Goal: Book appointment/travel/reservation

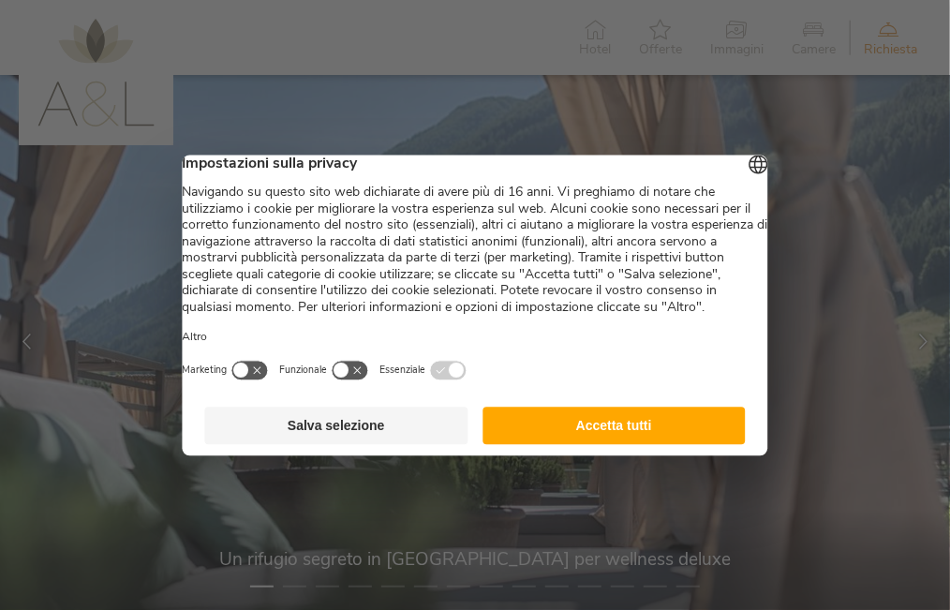
click at [546, 442] on button "Accetta tutti" at bounding box center [614, 425] width 263 height 37
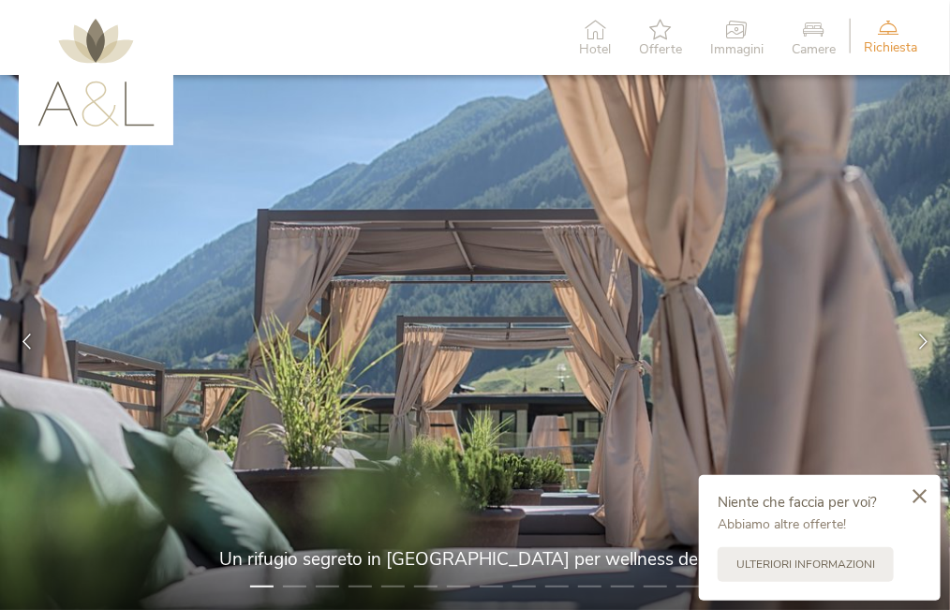
click at [891, 33] on icon at bounding box center [888, 27] width 49 height 21
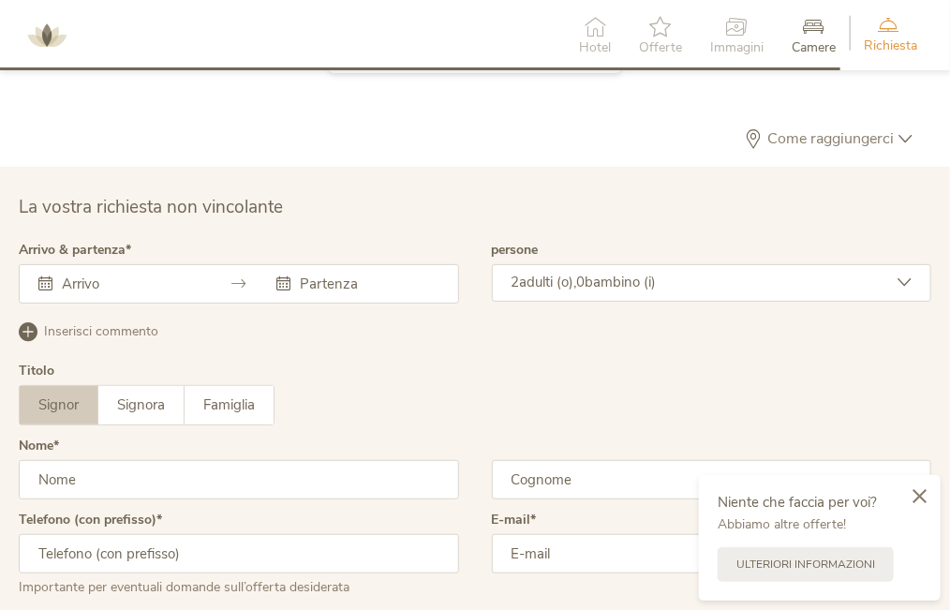
scroll to position [4978, 0]
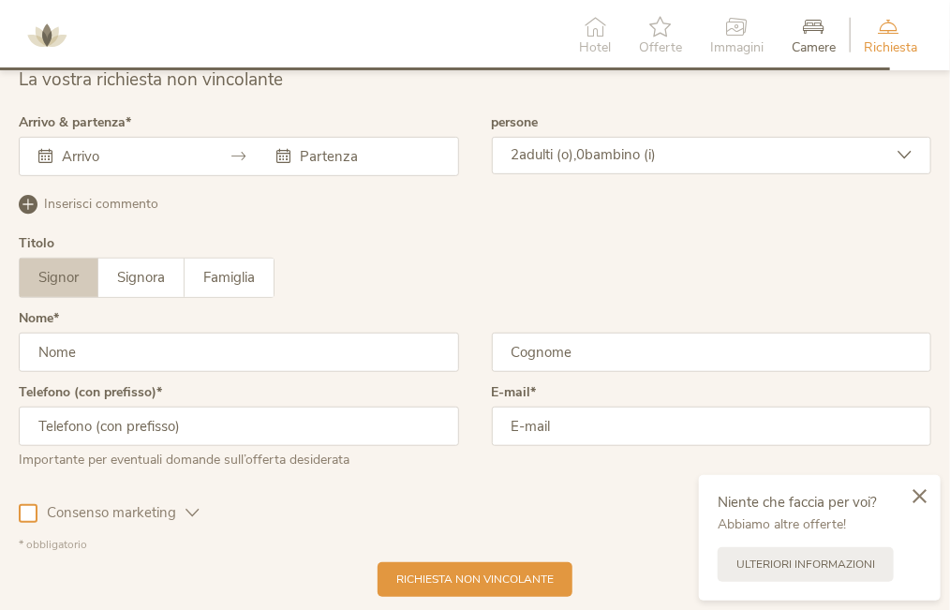
click at [47, 153] on icon at bounding box center [45, 156] width 14 height 14
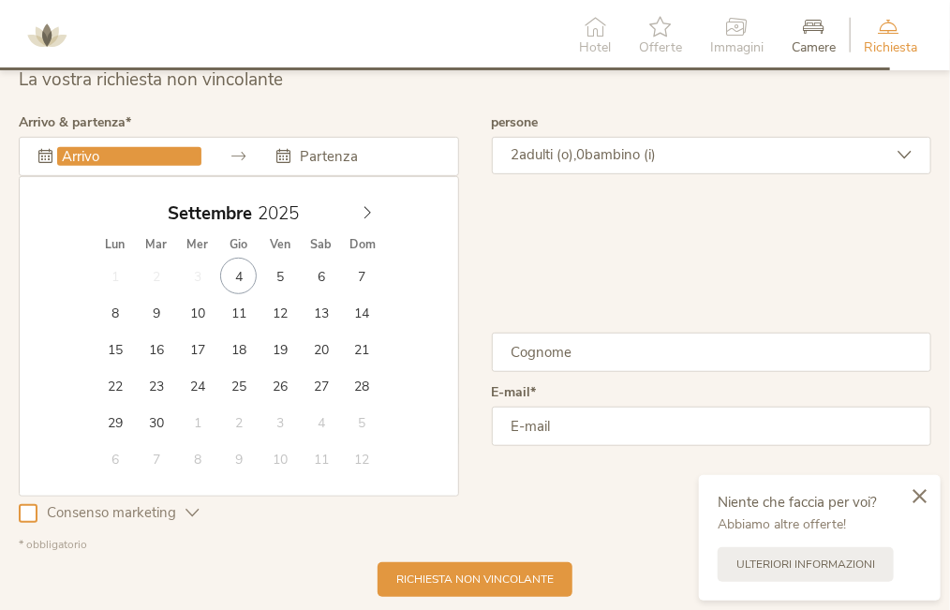
click at [119, 157] on input "text" at bounding box center [129, 156] width 144 height 19
type input "20.09.2025"
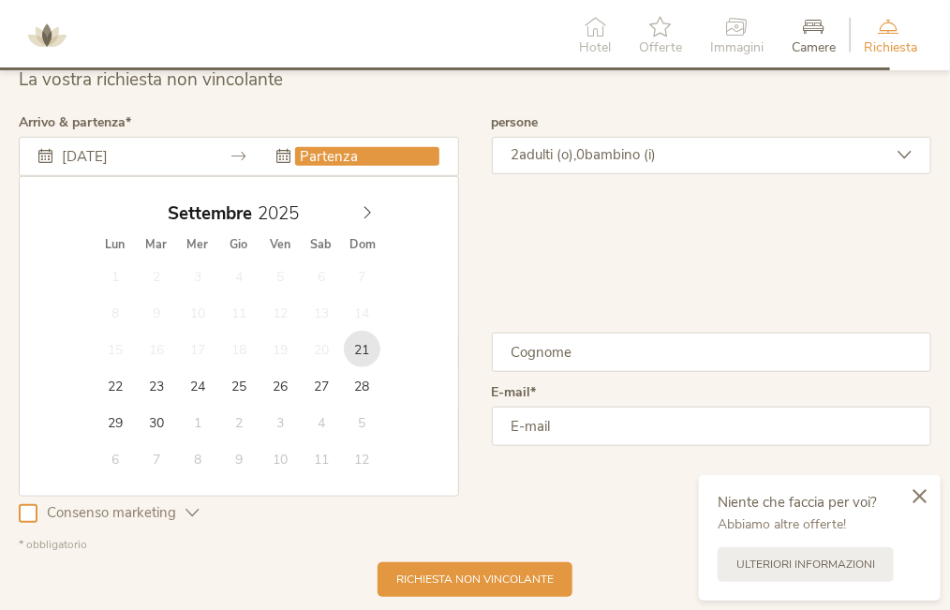
type input "21.09.2025"
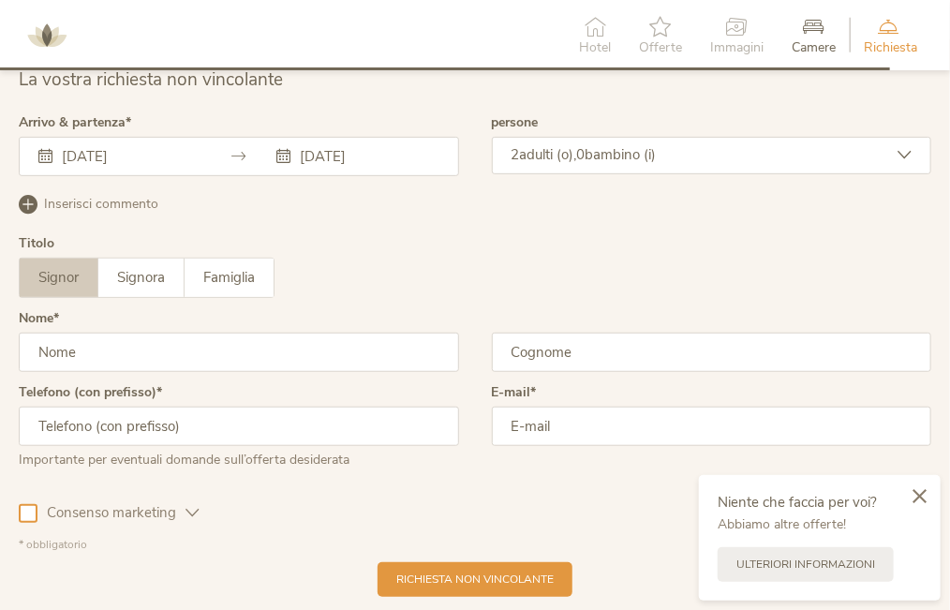
click at [72, 357] on input "text" at bounding box center [239, 352] width 440 height 39
type input "stefano"
click at [535, 344] on input "text" at bounding box center [712, 352] width 440 height 39
type input "calvo"
click at [244, 427] on input "text" at bounding box center [239, 426] width 440 height 39
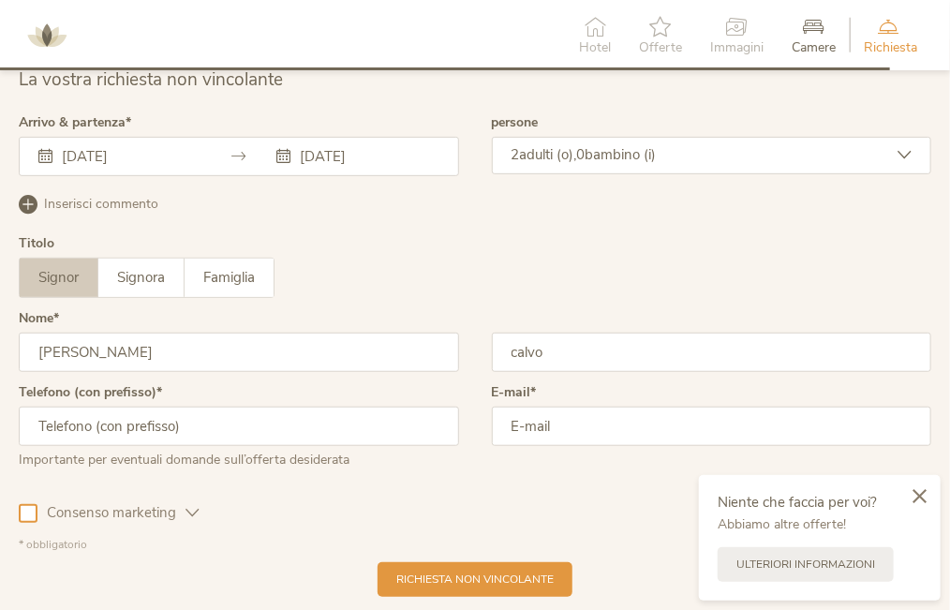
type input "3393976466"
type input "STEFANO.CALVO@GMAIL.COM"
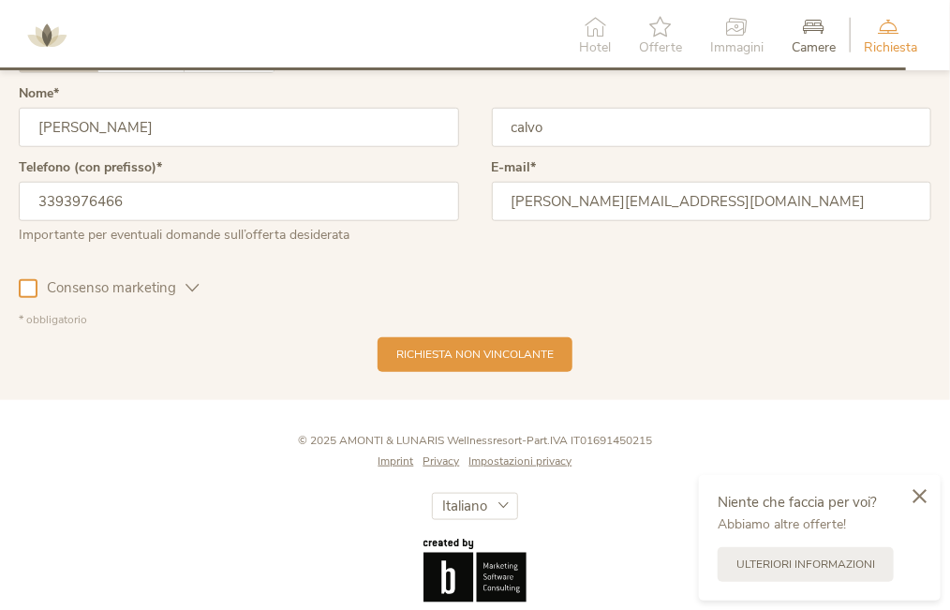
scroll to position [5316, 0]
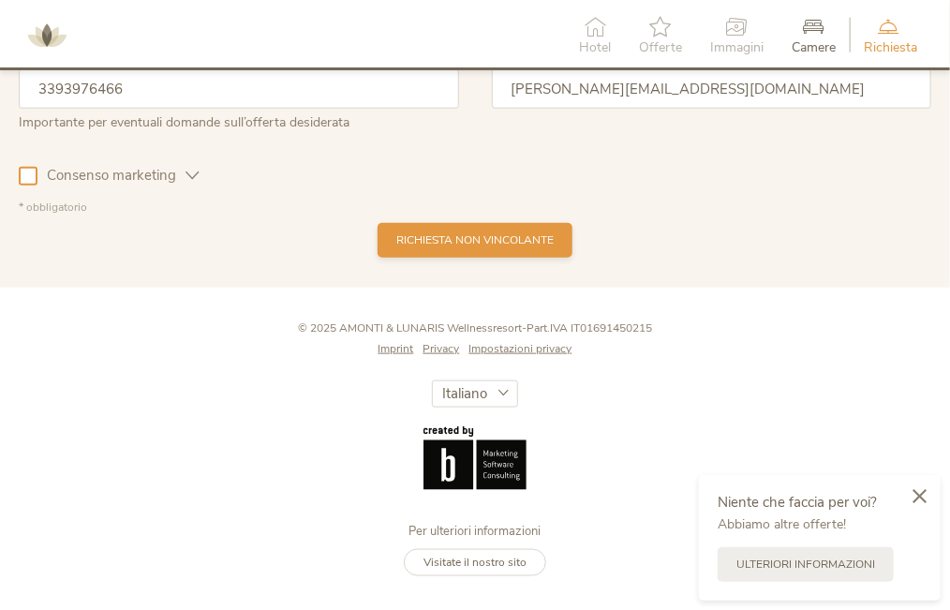
click at [455, 246] on div "Richiesta non vincolante" at bounding box center [475, 240] width 195 height 35
